Goal: Information Seeking & Learning: Check status

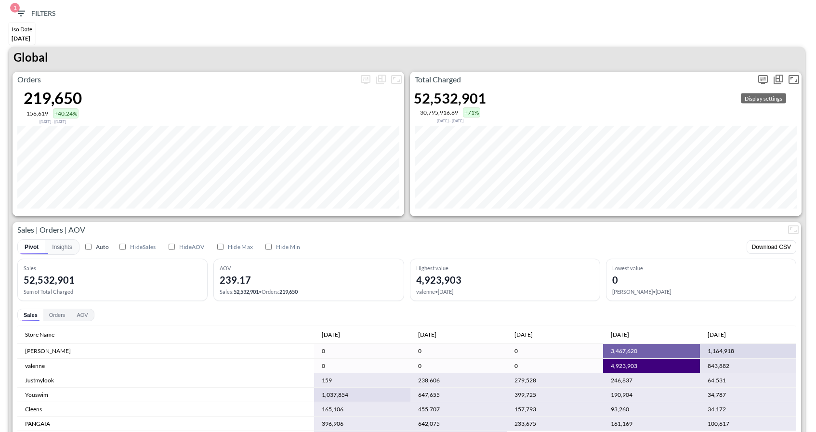
click at [763, 76] on icon "more" at bounding box center [764, 80] width 12 height 12
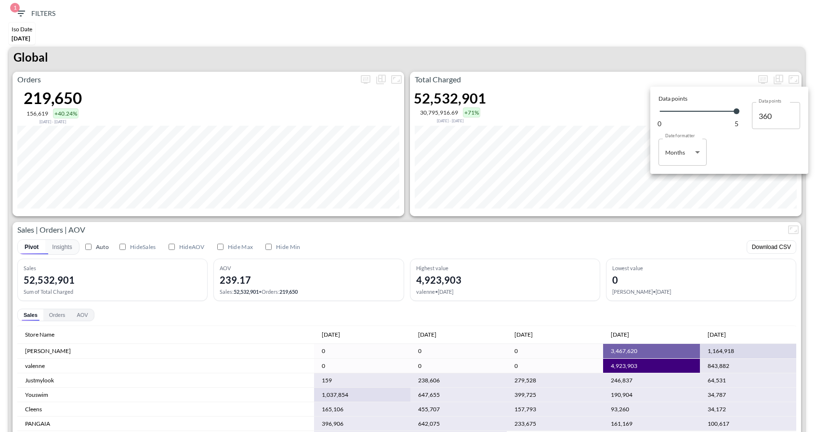
click at [675, 161] on body "BI.P.EYE, Interactive Analytics Dashboards 1 Filters Iso Date Jun 01, 2025 Glob…" at bounding box center [408, 216] width 816 height 432
click at [676, 176] on div "Days" at bounding box center [673, 177] width 13 height 9
type input "Days"
type input "130"
click at [632, 58] on div at bounding box center [408, 216] width 816 height 432
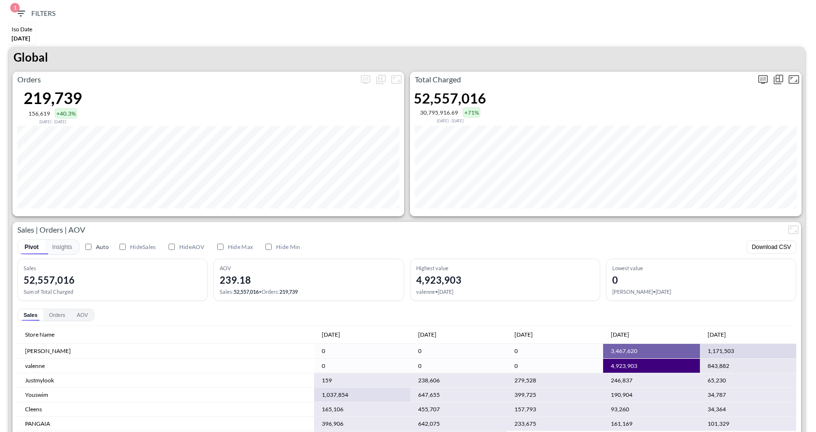
click at [763, 80] on icon "more" at bounding box center [764, 80] width 12 height 12
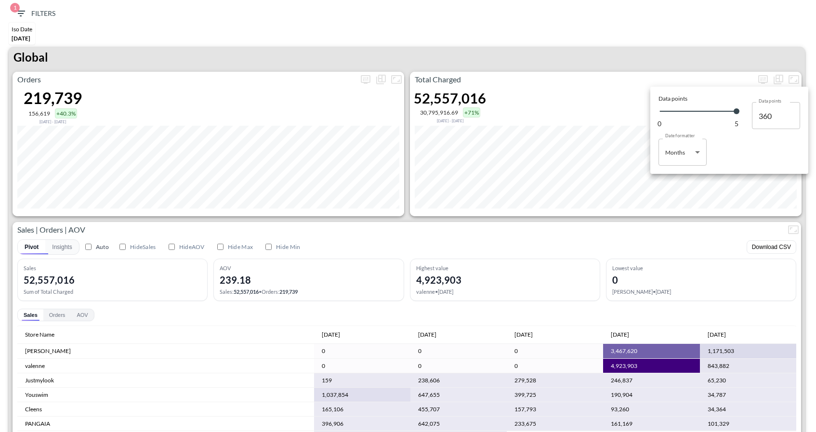
click at [662, 151] on body "BI.P.EYE, Interactive Analytics Dashboards 1 Filters Iso Date Jun 01, 2025 Glob…" at bounding box center [408, 216] width 816 height 432
click at [664, 180] on li "Days" at bounding box center [683, 177] width 48 height 14
type input "Days"
type input "130"
click at [681, 58] on div at bounding box center [408, 216] width 816 height 432
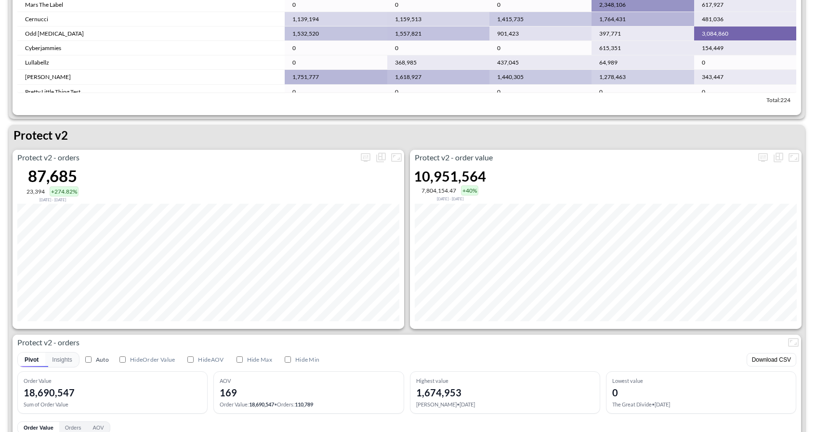
scroll to position [1797, 0]
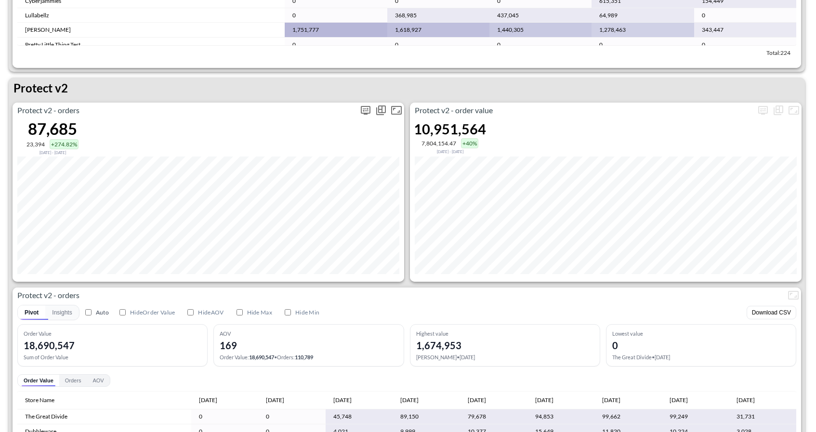
click at [363, 112] on icon "more" at bounding box center [366, 110] width 10 height 9
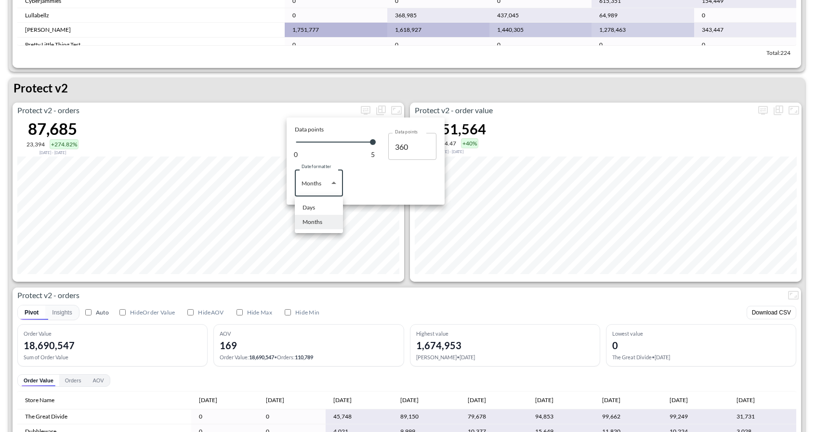
click at [315, 191] on body "BI.P.EYE, Interactive Analytics Dashboards 1 Filters Iso Date Jun 01, 2025 Glob…" at bounding box center [408, 216] width 816 height 432
click at [311, 203] on div "Days" at bounding box center [309, 207] width 13 height 9
type input "Days"
type input "130"
click at [457, 103] on div at bounding box center [408, 216] width 816 height 432
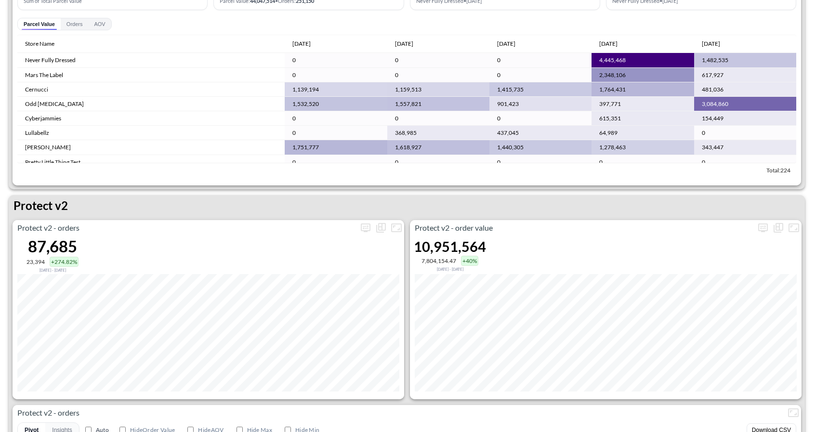
scroll to position [1682, 0]
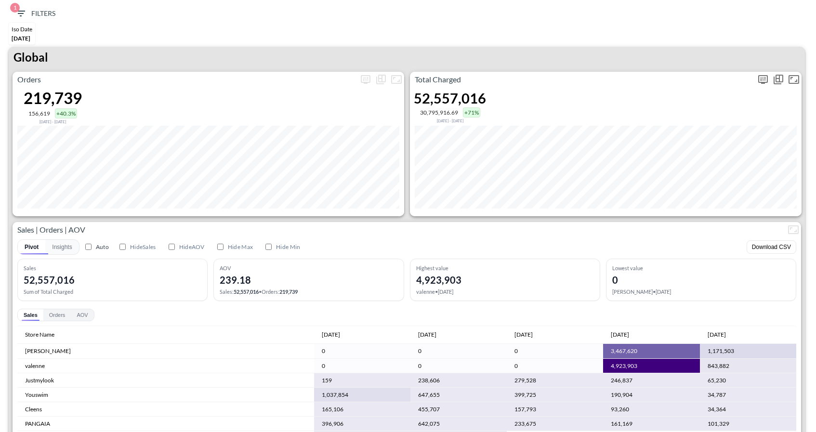
click at [761, 83] on icon "more" at bounding box center [764, 80] width 12 height 12
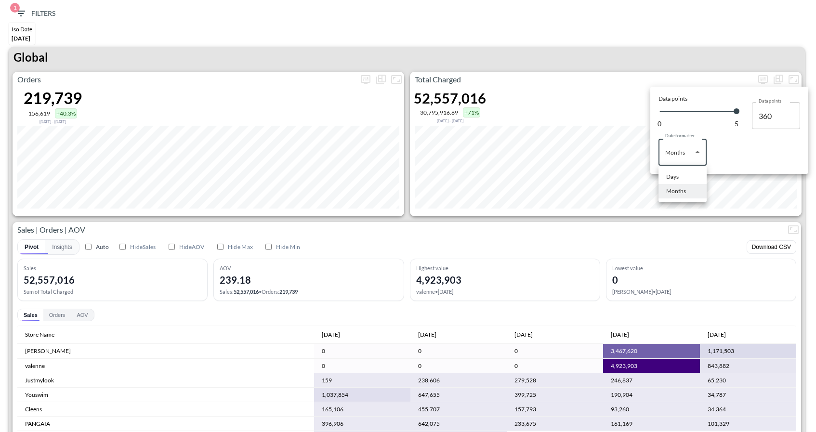
click at [676, 158] on body "BI.P.EYE, Interactive Analytics Dashboards 1 Filters Iso Date [DATE] Global Ord…" at bounding box center [408, 216] width 816 height 432
click at [676, 173] on div "Days" at bounding box center [673, 177] width 13 height 9
type input "Days"
type input "130"
click at [718, 46] on div at bounding box center [408, 216] width 816 height 432
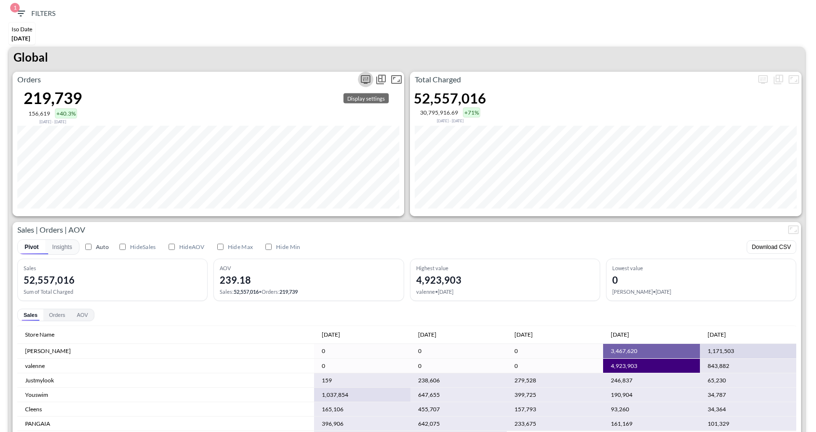
click at [365, 83] on icon "more" at bounding box center [366, 80] width 12 height 12
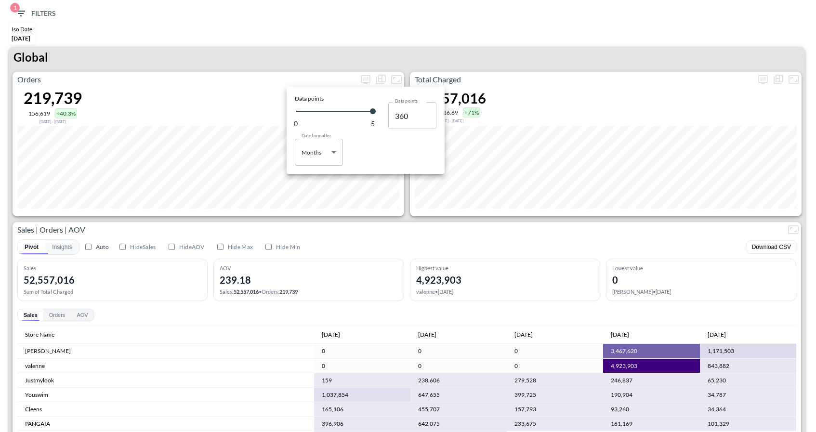
click at [366, 53] on div at bounding box center [408, 216] width 816 height 432
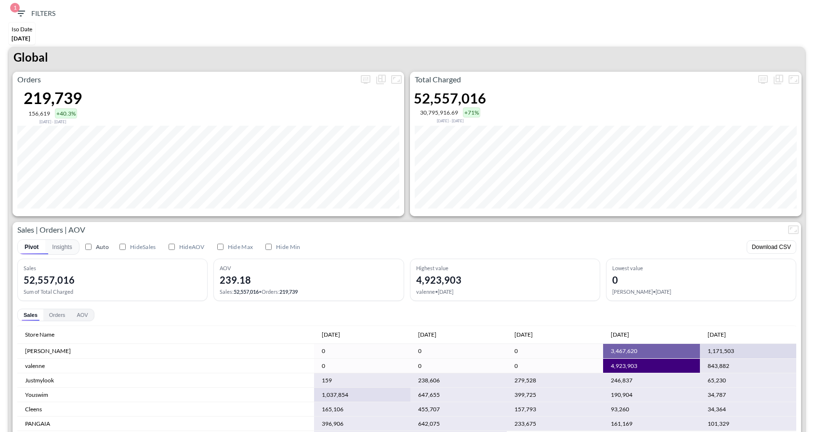
click at [21, 12] on icon "button" at bounding box center [21, 14] width 12 height 12
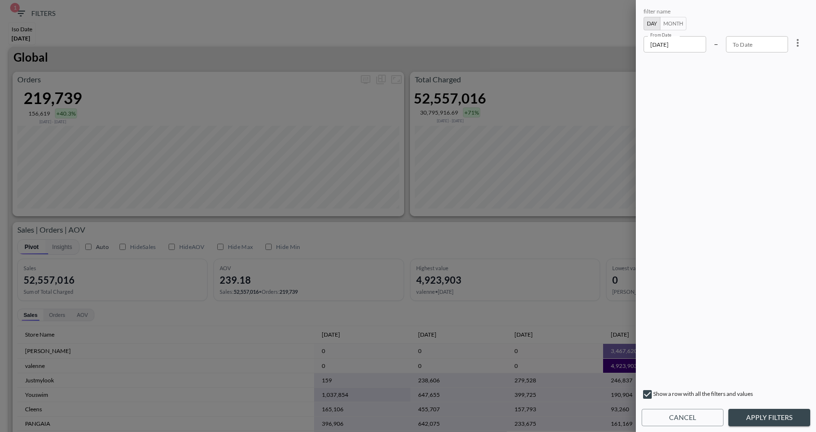
click at [693, 50] on input "[DATE]" at bounding box center [675, 44] width 63 height 16
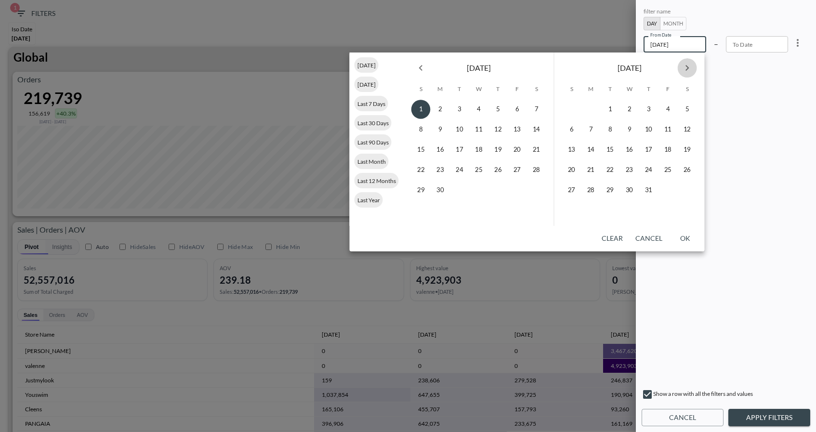
click at [683, 64] on icon "Next month" at bounding box center [688, 68] width 12 height 12
click at [628, 130] on button "8" at bounding box center [629, 129] width 19 height 19
type input "[DATE]"
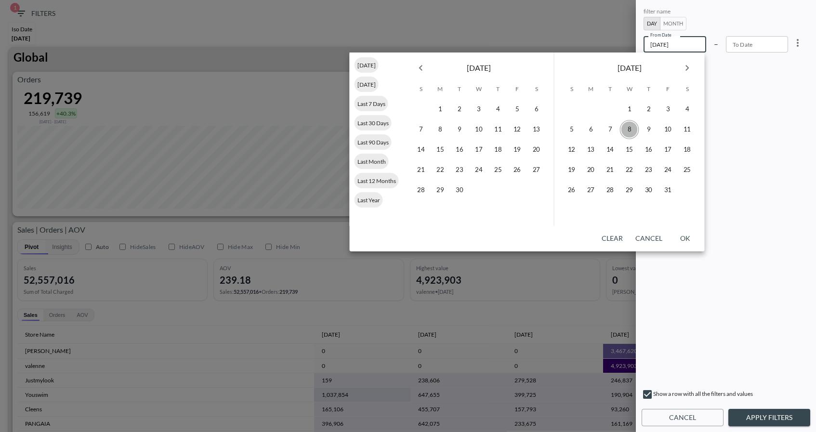
type input "YYYY-MM-DD"
click at [650, 129] on button "9" at bounding box center [649, 129] width 19 height 19
type input "[DATE]"
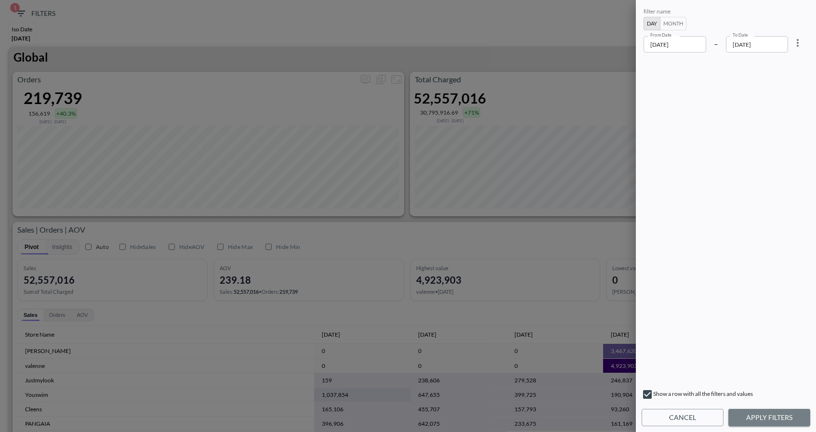
click at [755, 423] on button "Apply Filters" at bounding box center [770, 418] width 82 height 18
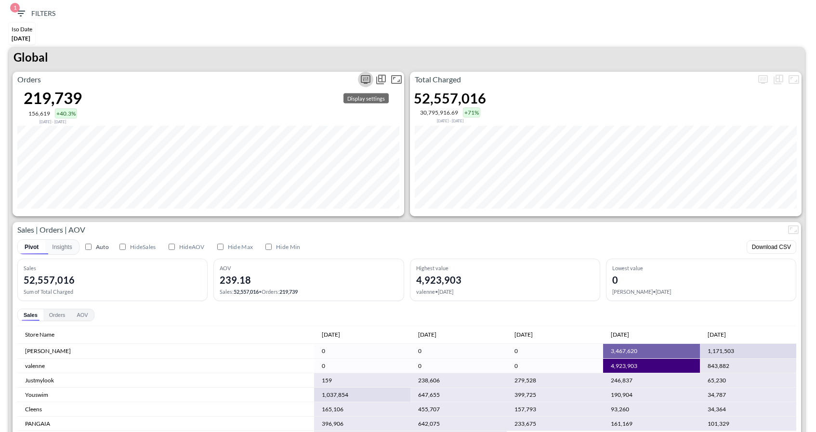
click at [361, 79] on icon "more" at bounding box center [366, 79] width 10 height 9
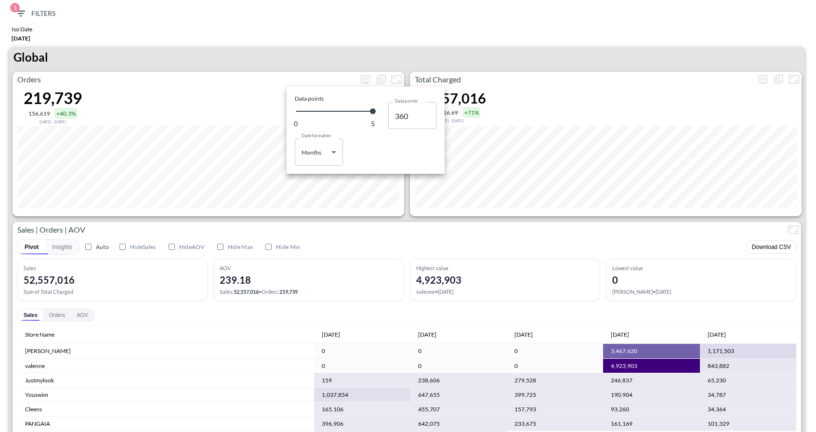
click at [21, 8] on div at bounding box center [408, 216] width 816 height 432
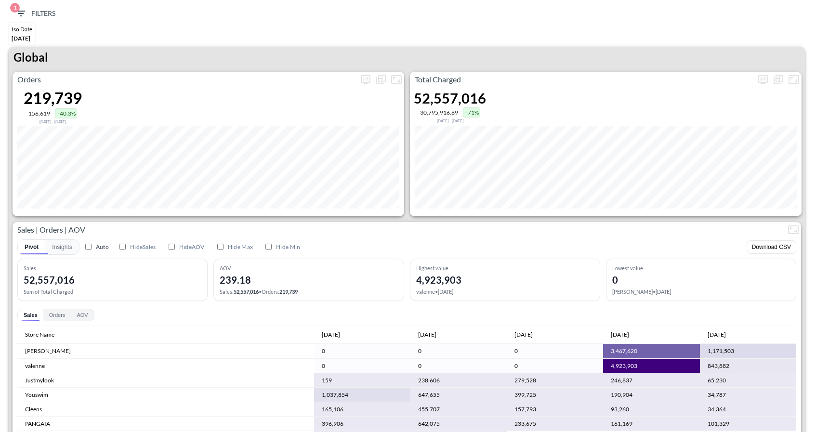
click at [21, 13] on icon "button" at bounding box center [20, 14] width 9 height 6
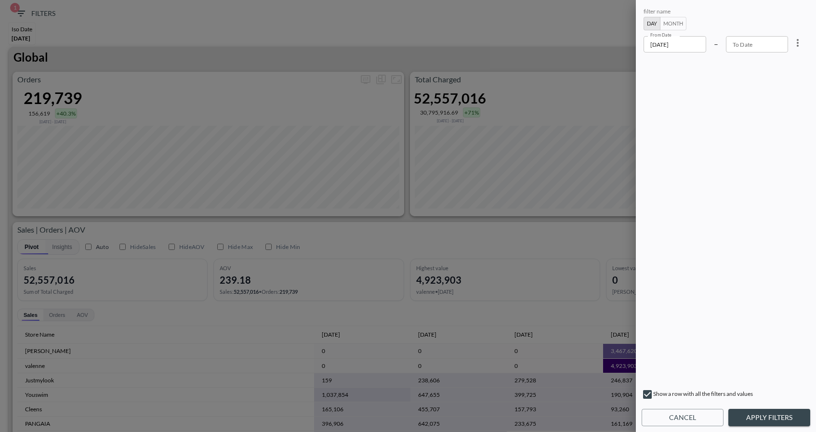
click at [668, 39] on input "[DATE]" at bounding box center [675, 44] width 63 height 16
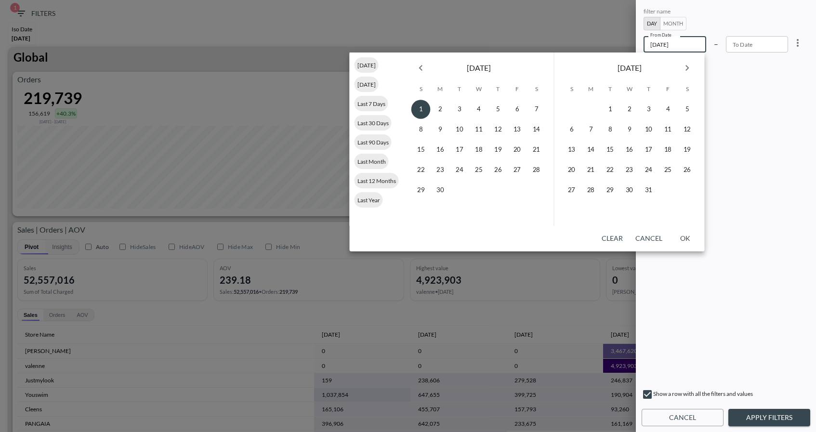
click at [688, 64] on icon "Next month" at bounding box center [688, 68] width 12 height 12
click at [628, 126] on button "8" at bounding box center [629, 129] width 19 height 19
type input "[DATE]"
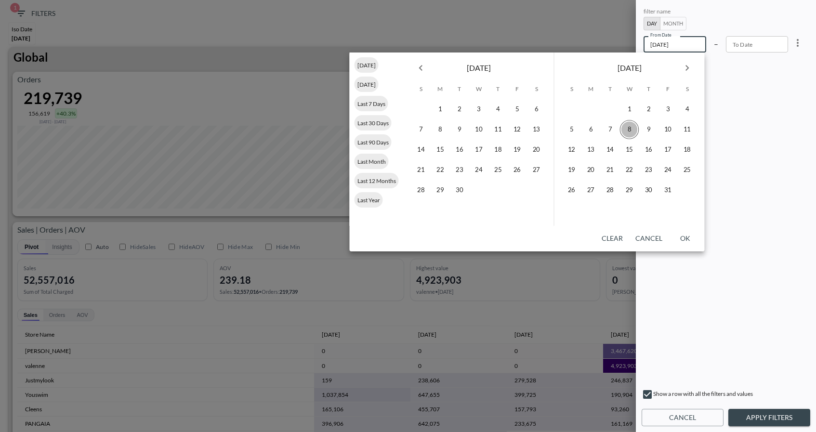
type input "YYYY-MM-DD"
click at [644, 128] on button "9" at bounding box center [649, 129] width 19 height 19
type input "[DATE]"
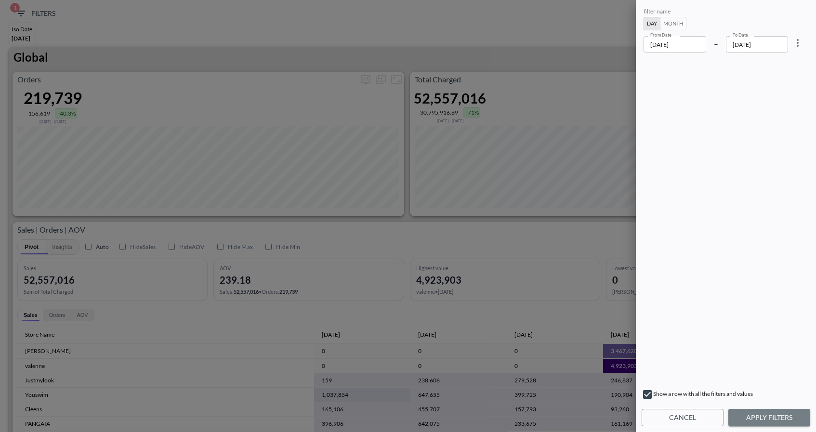
click at [757, 420] on button "Apply Filters" at bounding box center [770, 418] width 82 height 18
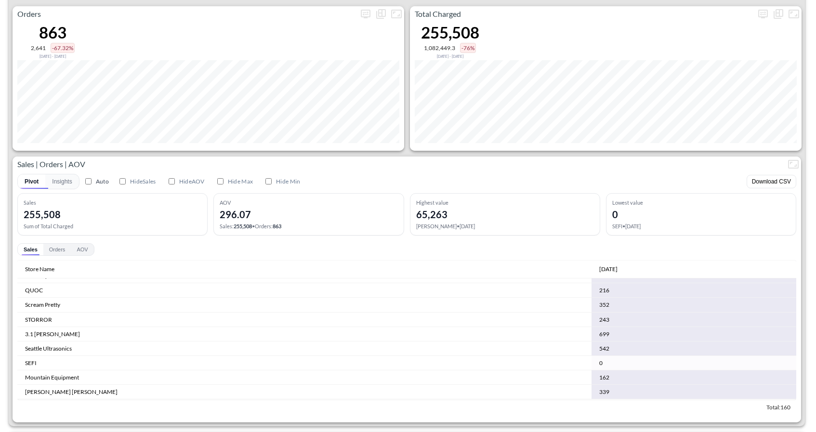
scroll to position [73, 0]
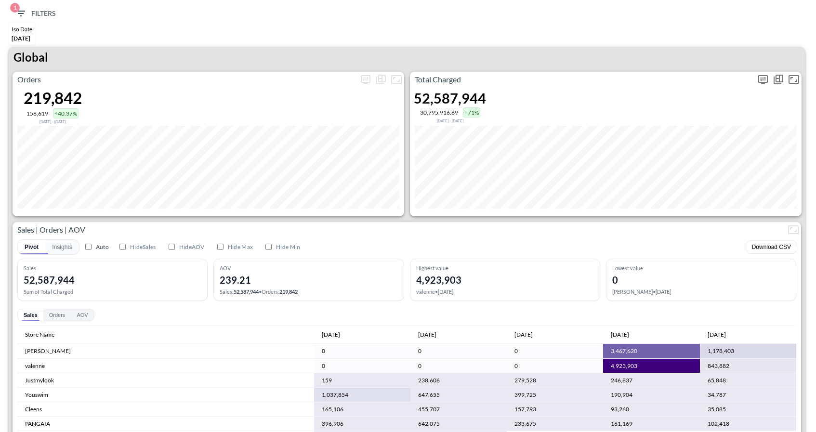
click at [759, 80] on icon "more" at bounding box center [764, 79] width 10 height 9
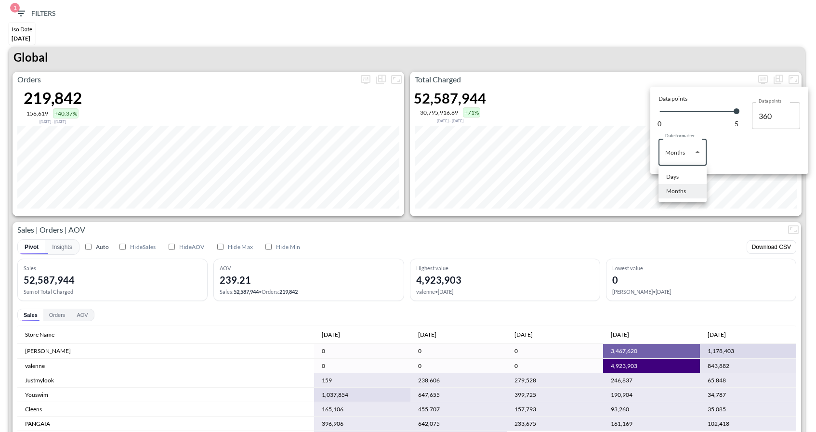
click at [685, 150] on body "BI.P.EYE, Interactive Analytics Dashboards 1 Filters Iso Date [DATE] Global Ord…" at bounding box center [408, 216] width 816 height 432
click at [673, 179] on div "Days" at bounding box center [673, 177] width 13 height 9
type input "Days"
type input "130"
click at [669, 243] on div at bounding box center [408, 216] width 816 height 432
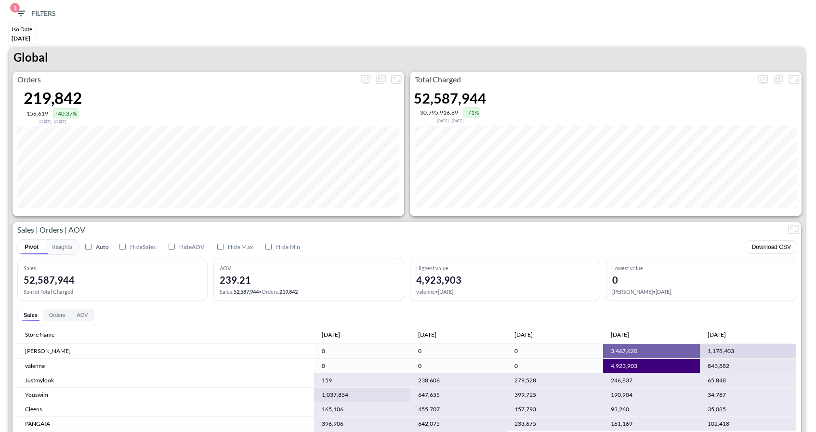
click at [20, 14] on icon "button" at bounding box center [21, 14] width 12 height 12
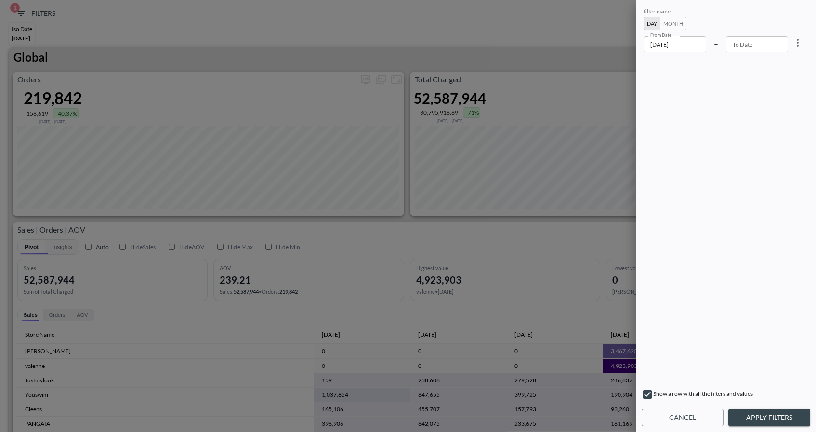
click at [684, 39] on input "[DATE]" at bounding box center [675, 44] width 63 height 16
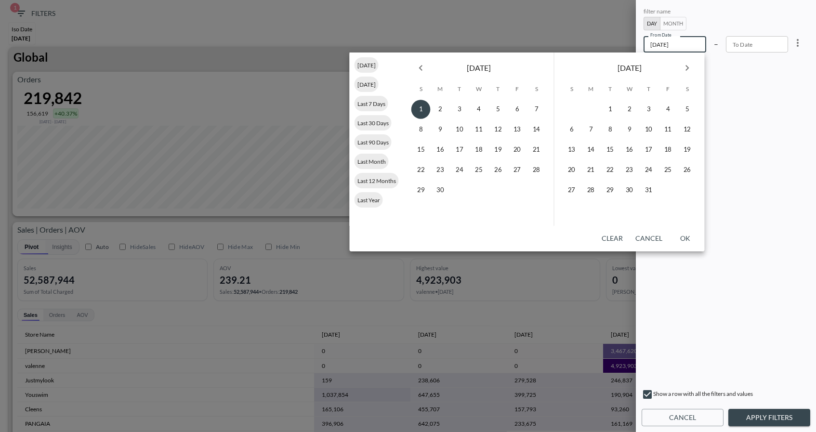
click at [687, 68] on icon "Next month" at bounding box center [687, 68] width 3 height 6
click at [632, 128] on button "8" at bounding box center [629, 129] width 19 height 19
type input "[DATE]"
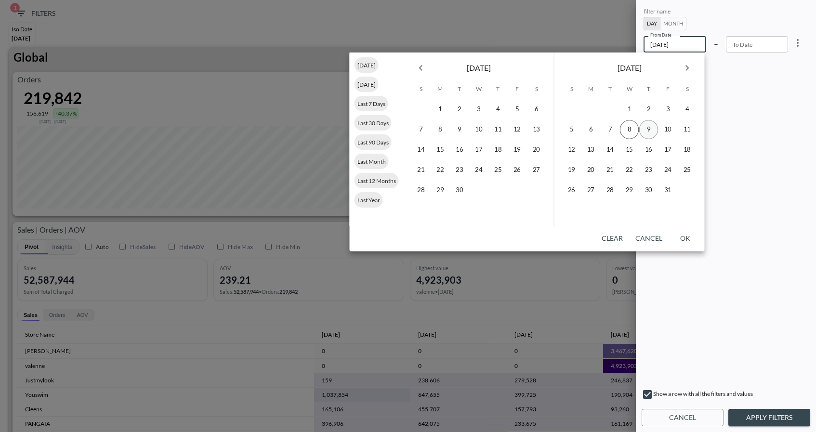
type input "YYYY-MM-DD"
click at [645, 131] on button "9" at bounding box center [649, 129] width 19 height 19
type input "[DATE]"
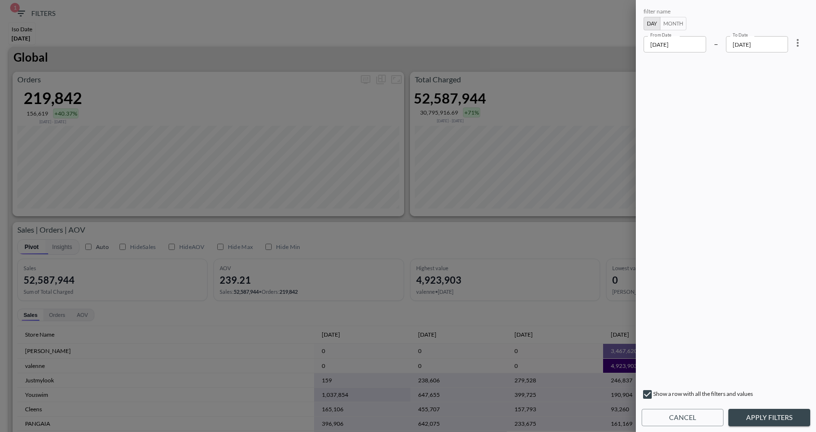
click at [748, 414] on button "Apply Filters" at bounding box center [770, 418] width 82 height 18
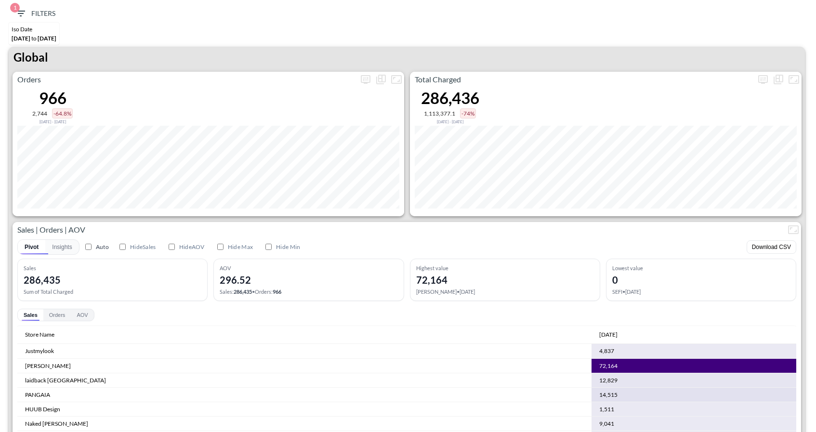
click at [628, 367] on td "72,164" at bounding box center [694, 366] width 205 height 14
